Goal: Transaction & Acquisition: Purchase product/service

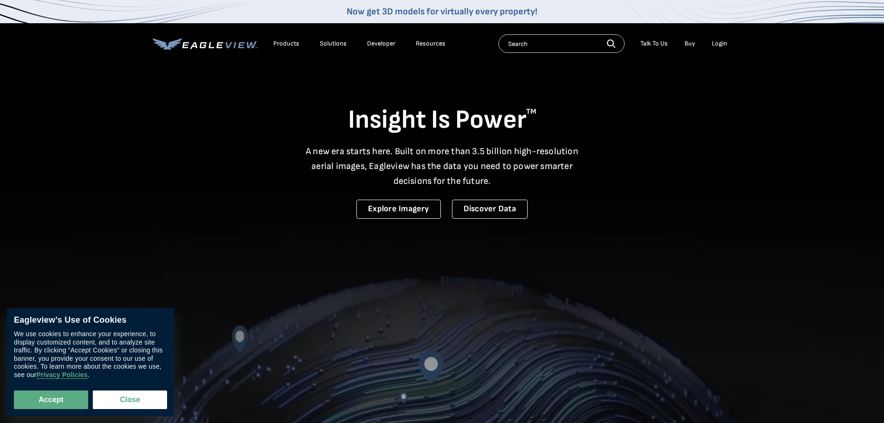
click at [719, 41] on div "Login" at bounding box center [719, 43] width 15 height 8
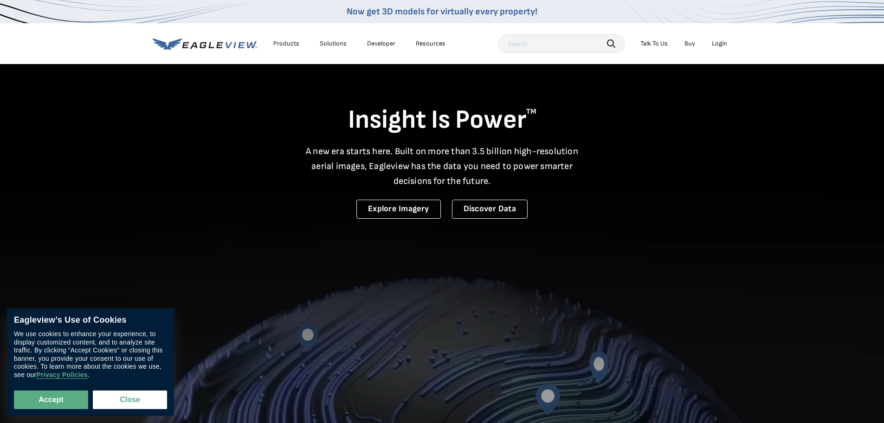
click at [721, 45] on div "Login" at bounding box center [719, 43] width 15 height 8
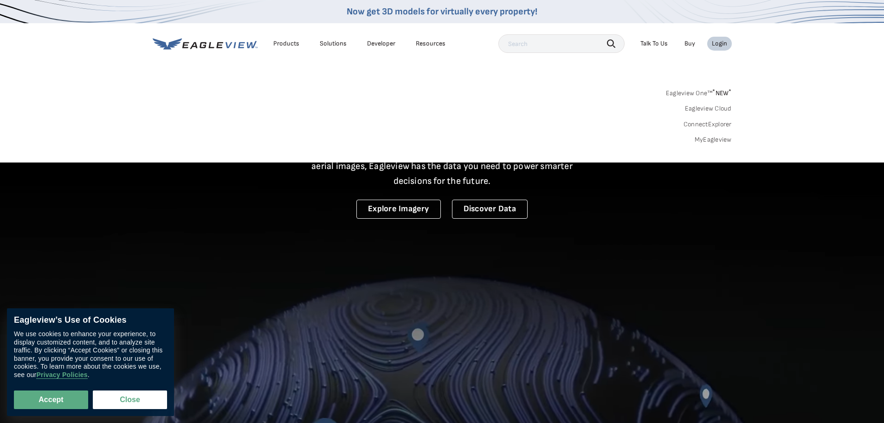
click at [710, 140] on link "MyEagleview" at bounding box center [713, 139] width 37 height 8
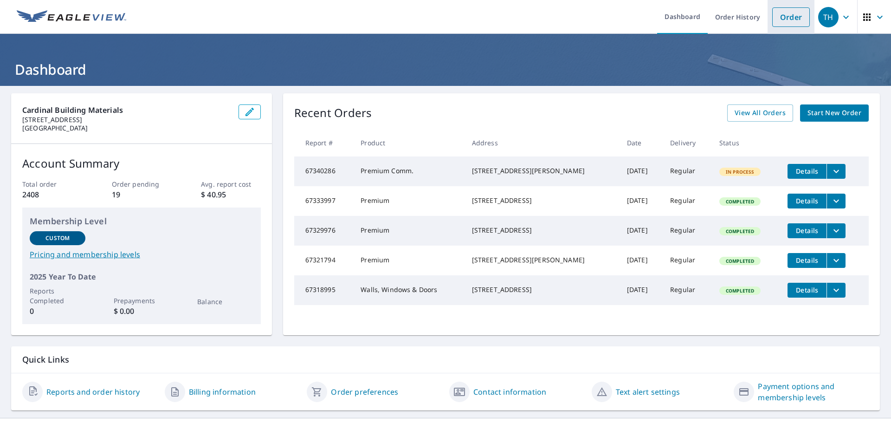
click at [784, 19] on link "Order" at bounding box center [791, 16] width 38 height 19
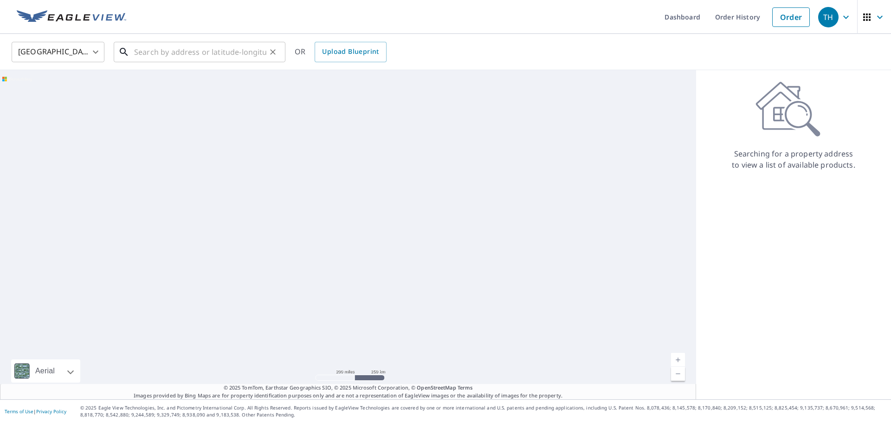
click at [196, 53] on input "text" at bounding box center [200, 52] width 132 height 26
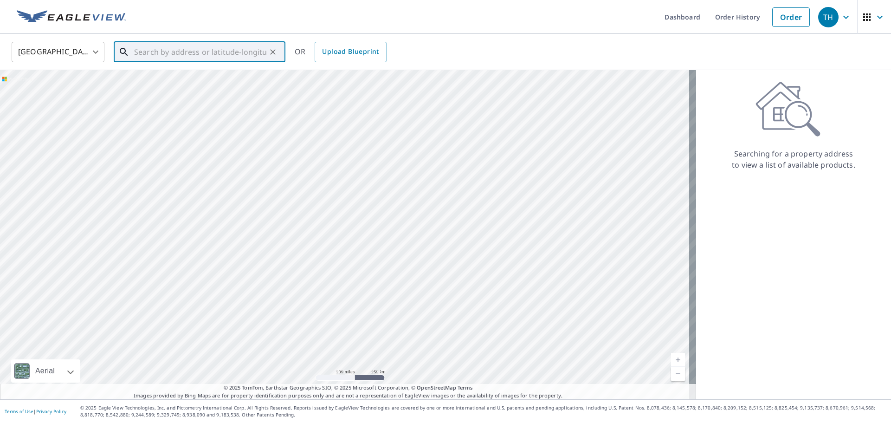
paste input "[STREET_ADDRESS]"
click at [168, 86] on p "[PERSON_NAME][GEOGRAPHIC_DATA]" at bounding box center [205, 88] width 146 height 9
type input "[STREET_ADDRESS][PERSON_NAME]"
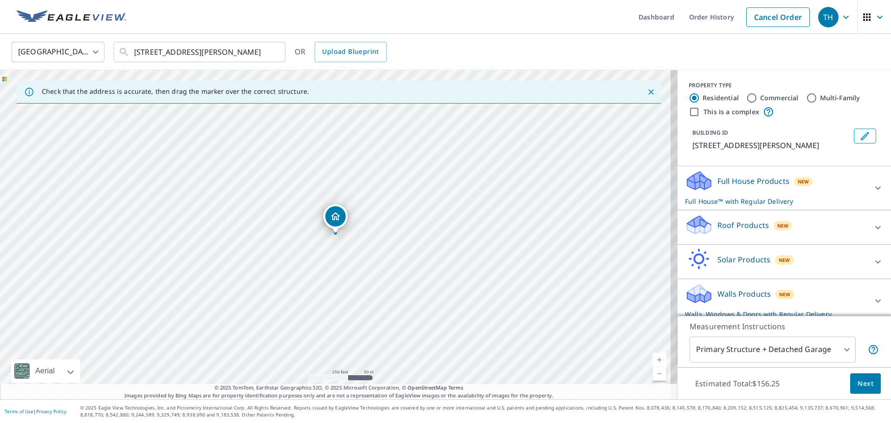
click at [699, 179] on icon at bounding box center [699, 178] width 24 height 12
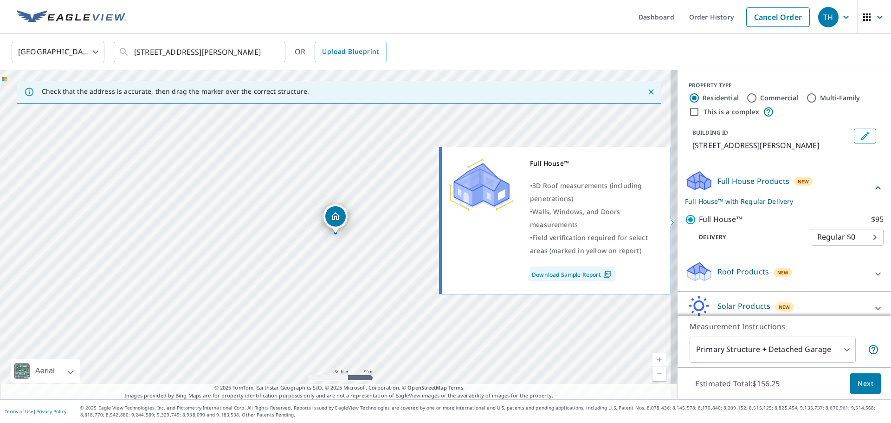
click at [687, 217] on input "Full House™ $95" at bounding box center [692, 219] width 14 height 11
checkbox input "false"
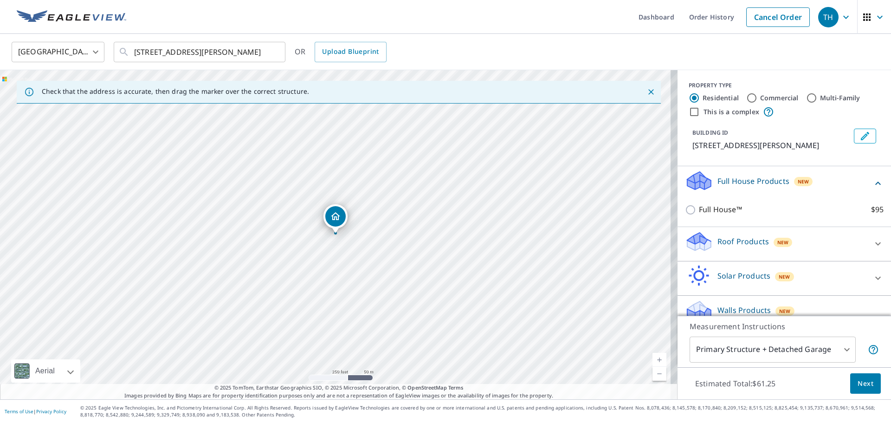
scroll to position [24, 0]
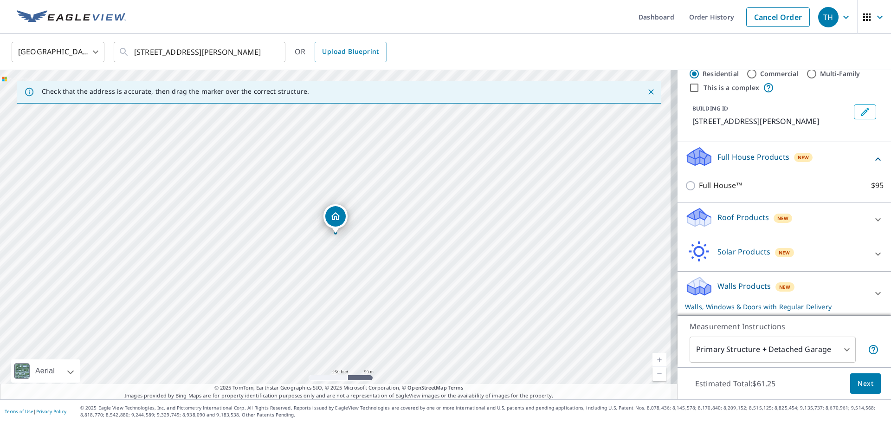
click at [701, 220] on icon at bounding box center [699, 220] width 24 height 11
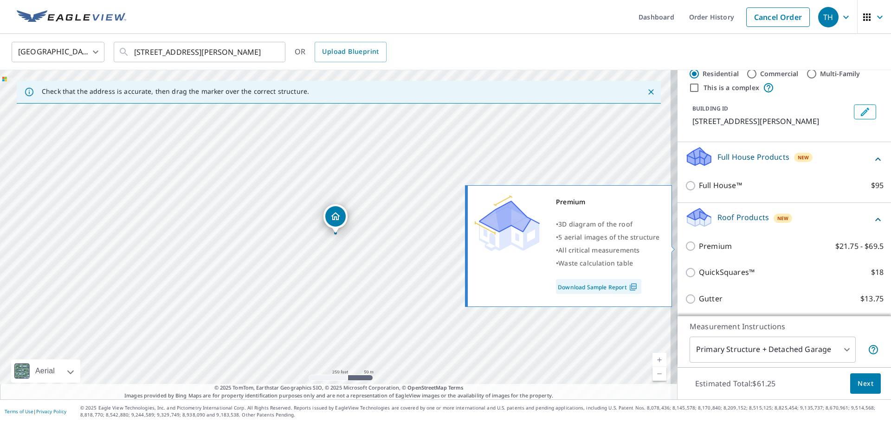
click at [685, 251] on input "Premium $21.75 - $69.5" at bounding box center [692, 245] width 14 height 11
checkbox input "true"
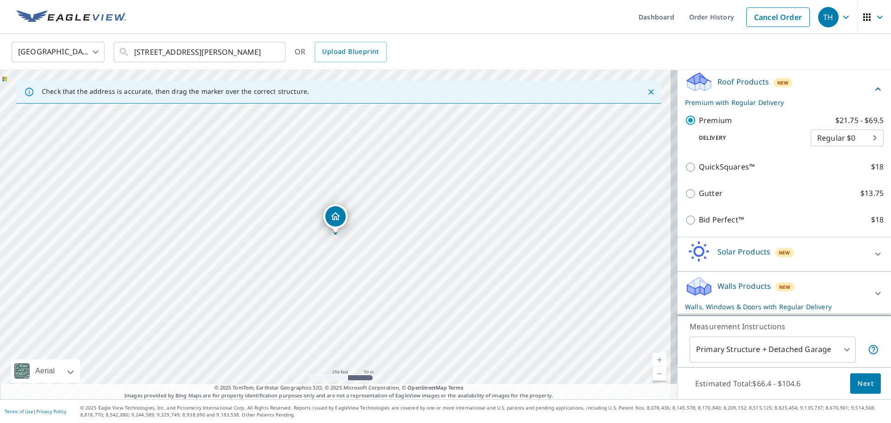
click at [696, 246] on icon at bounding box center [699, 252] width 28 height 22
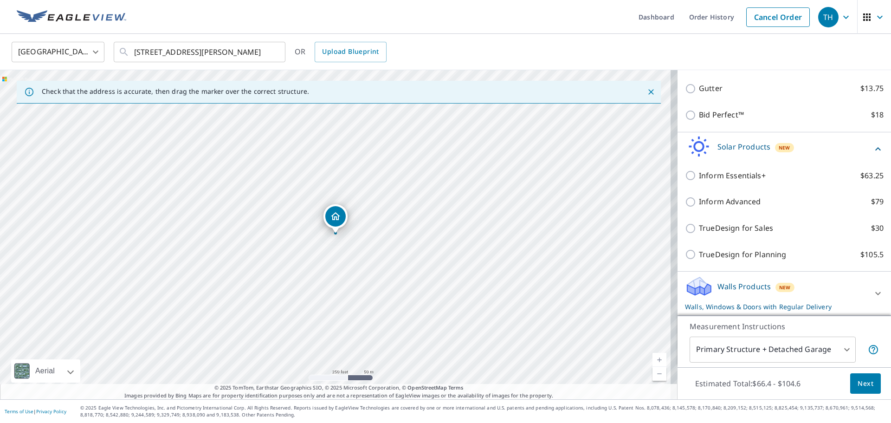
drag, startPoint x: 716, startPoint y: 286, endPoint x: 709, endPoint y: 277, distance: 12.0
click at [717, 286] on p "Walls Products" at bounding box center [743, 286] width 53 height 11
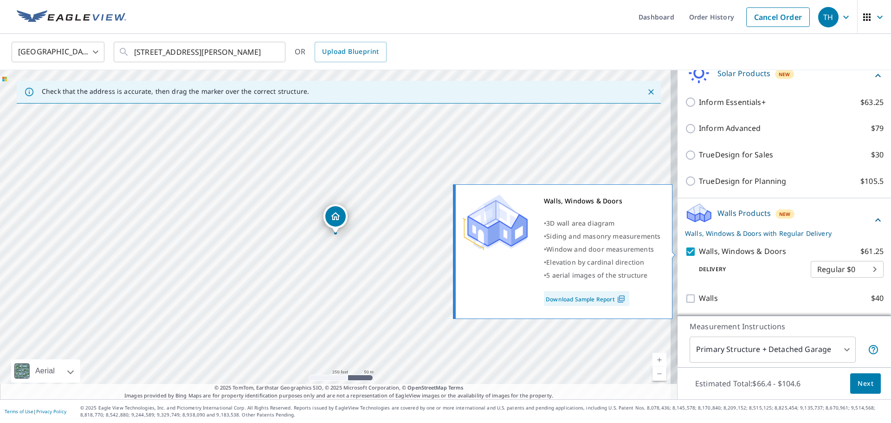
click at [688, 252] on input "Walls, Windows & Doors $61.25" at bounding box center [692, 251] width 14 height 11
checkbox input "false"
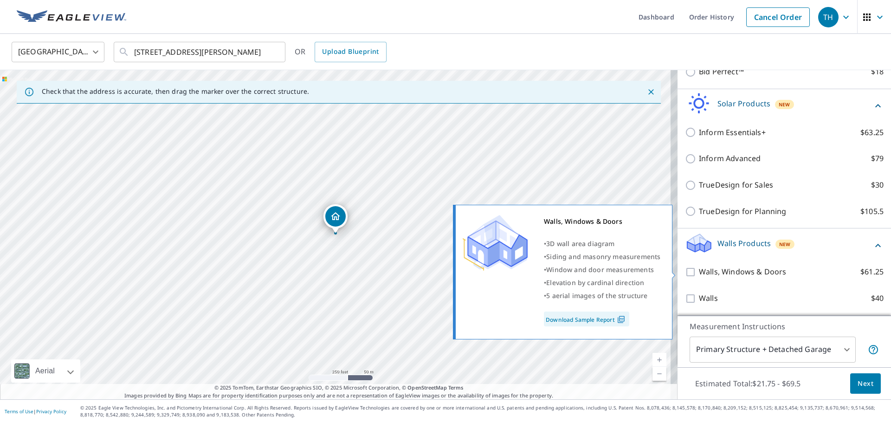
scroll to position [308, 0]
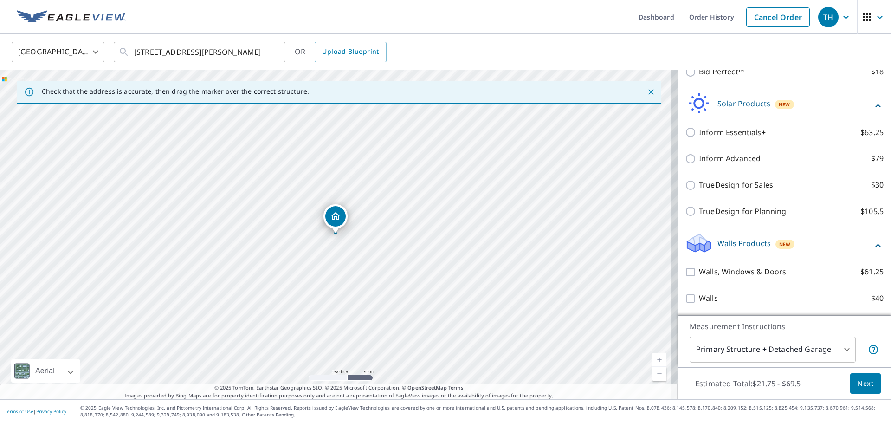
click at [850, 376] on button "Next" at bounding box center [865, 383] width 31 height 21
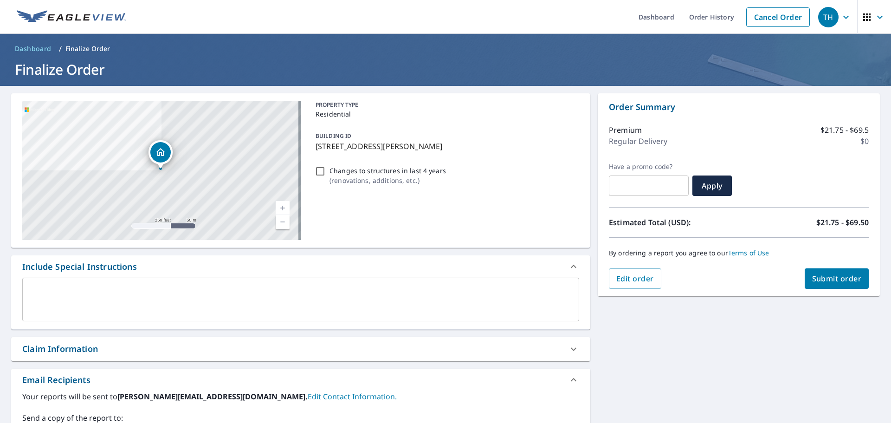
click at [813, 280] on span "Submit order" at bounding box center [837, 278] width 50 height 10
checkbox input "true"
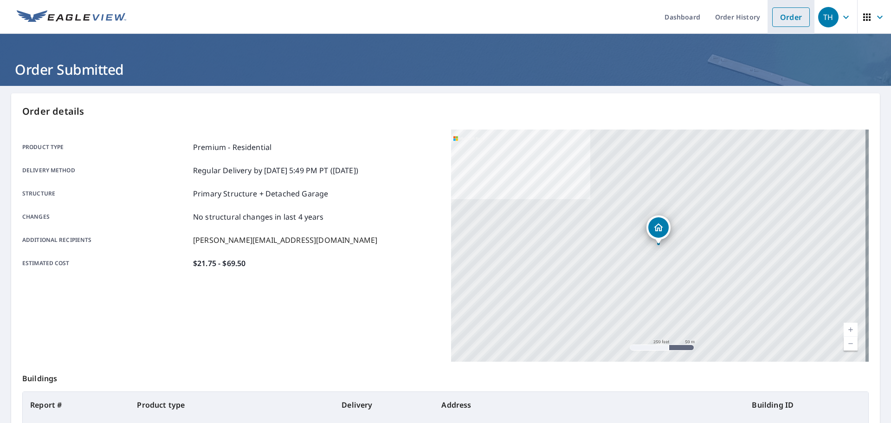
click at [782, 15] on link "Order" at bounding box center [791, 16] width 38 height 19
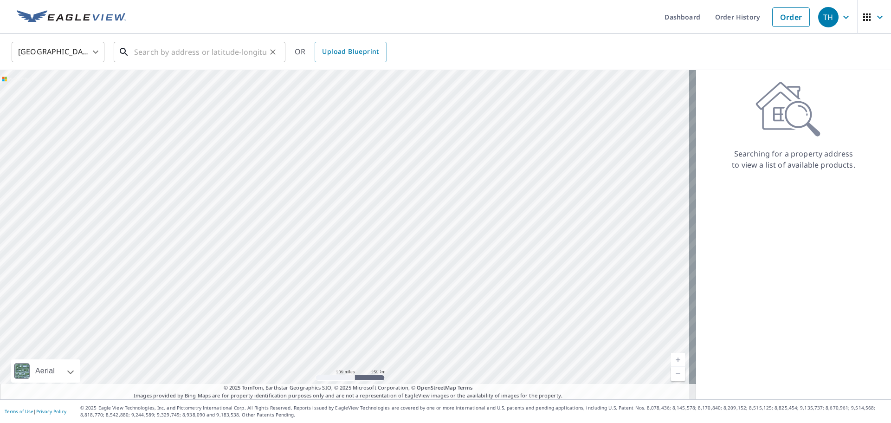
click at [144, 51] on input "text" at bounding box center [200, 52] width 132 height 26
paste input "[STREET_ADDRESS]"
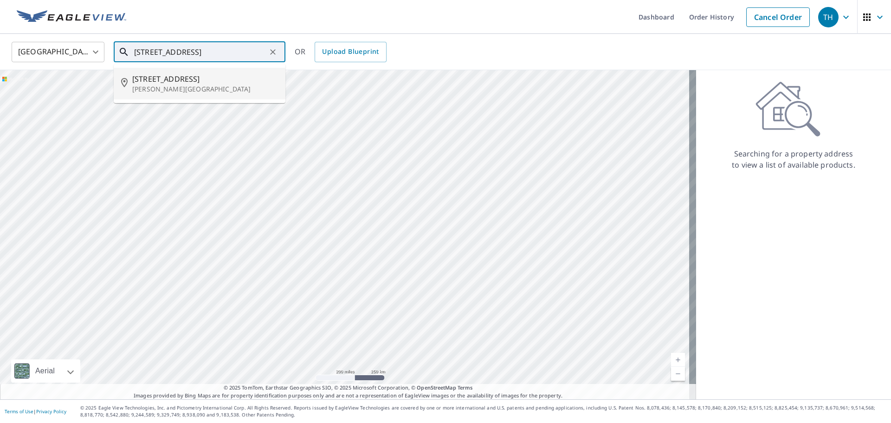
click at [163, 90] on p "[PERSON_NAME][GEOGRAPHIC_DATA]" at bounding box center [205, 88] width 146 height 9
type input "[STREET_ADDRESS][PERSON_NAME]"
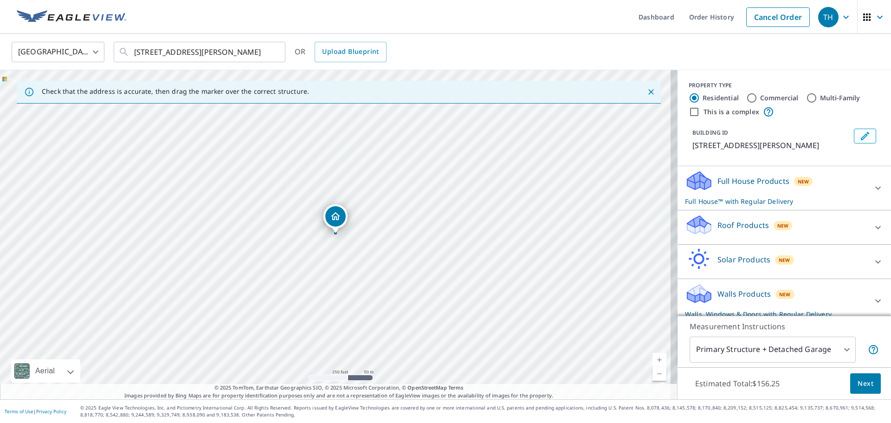
click at [733, 178] on p "Full House Products" at bounding box center [753, 180] width 72 height 11
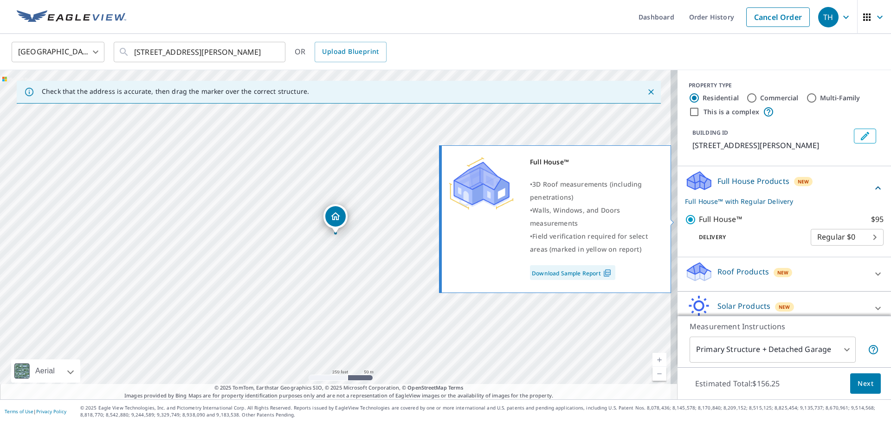
click at [688, 219] on input "Full House™ $95" at bounding box center [692, 219] width 14 height 11
checkbox input "false"
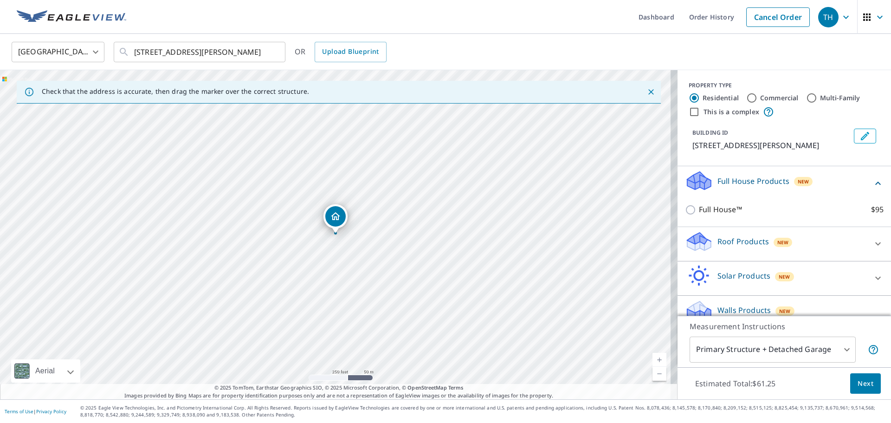
drag, startPoint x: 715, startPoint y: 247, endPoint x: 700, endPoint y: 260, distance: 20.1
click at [715, 247] on div "Roof Products New" at bounding box center [776, 244] width 182 height 26
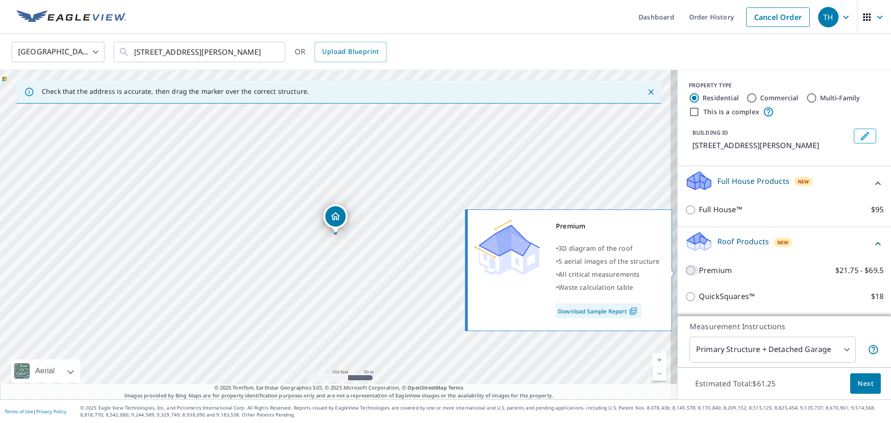
click at [685, 271] on input "Premium $21.75 - $69.5" at bounding box center [692, 269] width 14 height 11
checkbox input "true"
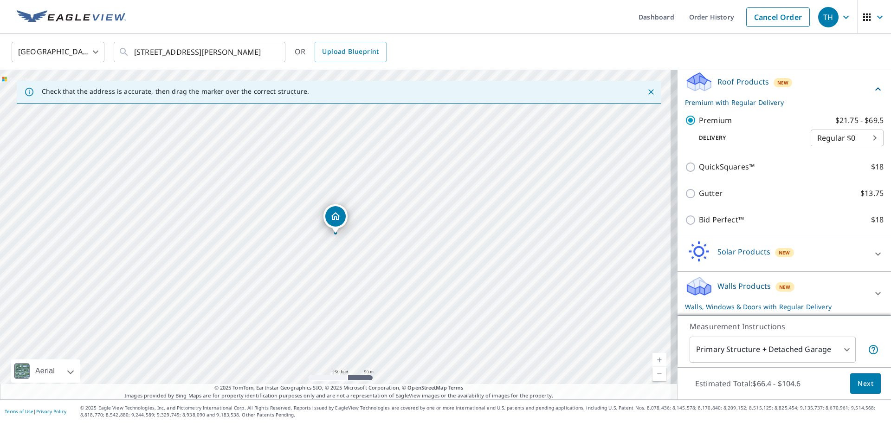
click at [717, 255] on p "Solar Products" at bounding box center [743, 251] width 53 height 11
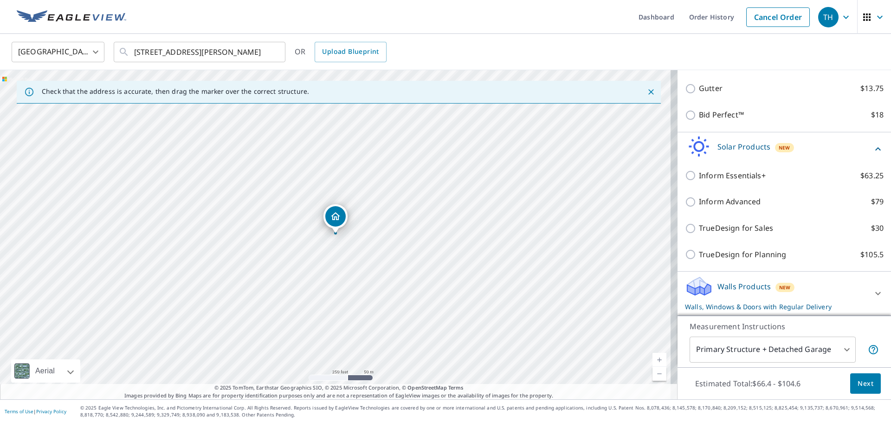
click at [727, 284] on p "Walls Products" at bounding box center [743, 286] width 53 height 11
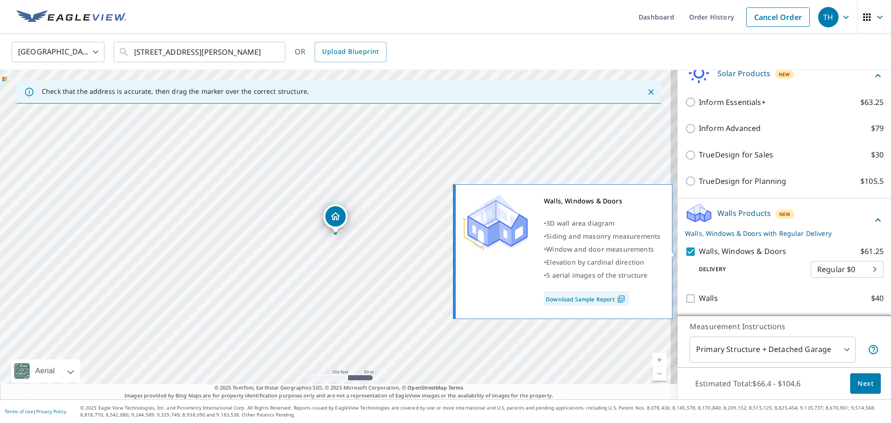
click at [685, 254] on input "Walls, Windows & Doors $61.25" at bounding box center [692, 251] width 14 height 11
checkbox input "false"
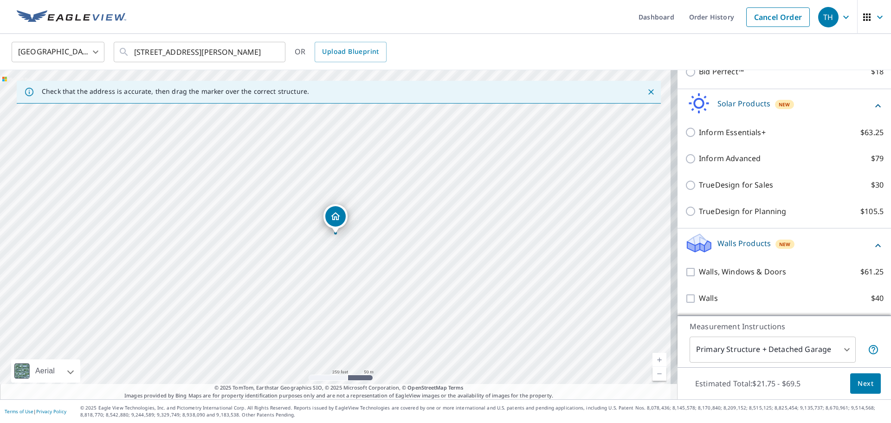
scroll to position [308, 0]
click at [850, 377] on button "Next" at bounding box center [865, 383] width 31 height 21
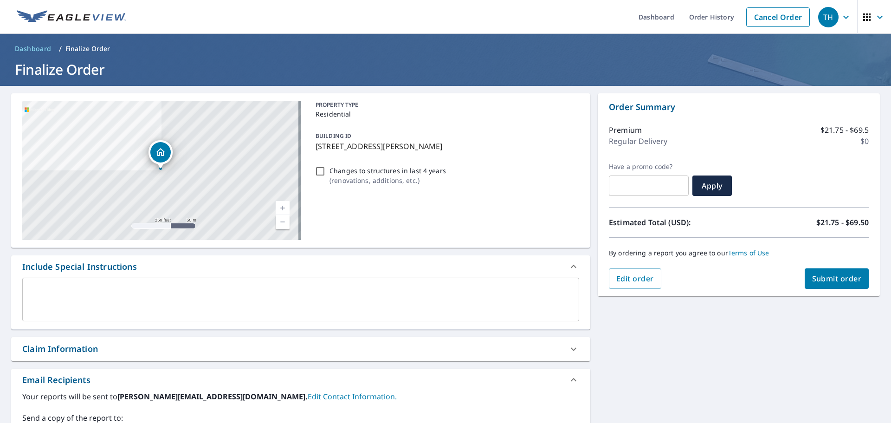
click at [805, 275] on button "Submit order" at bounding box center [837, 278] width 64 height 20
checkbox input "true"
